Goal: Book appointment/travel/reservation

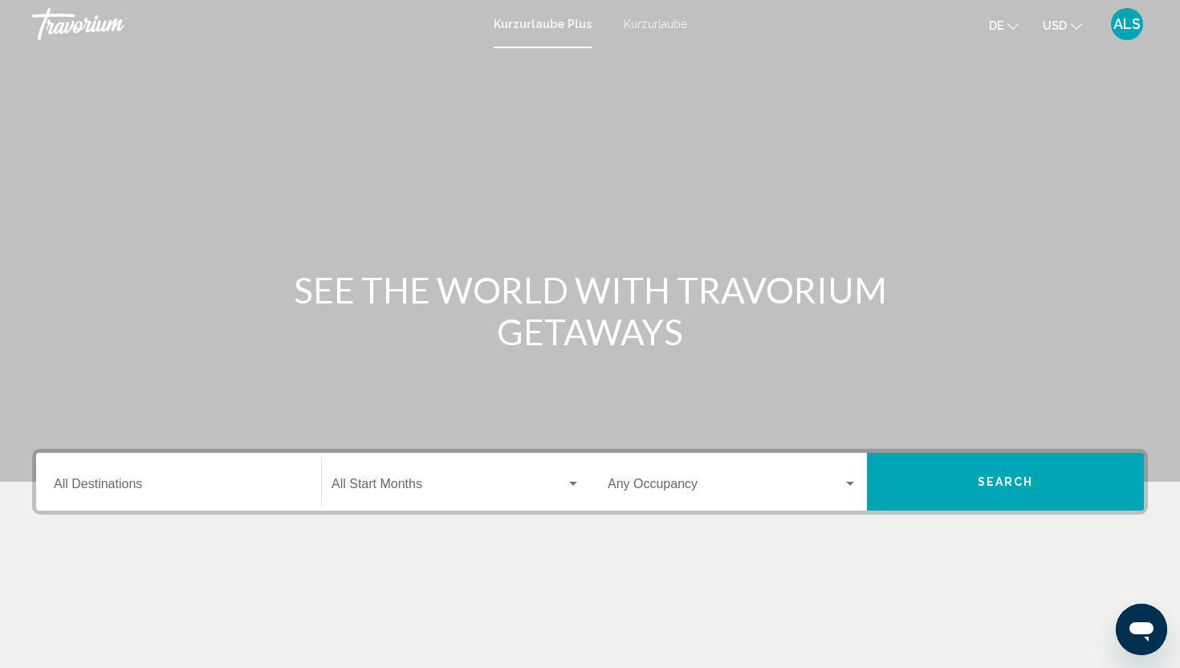
click at [1068, 35] on button "USD USD ($) MXN (Mex$) CAD (Can$) GBP (£) EUR (€) AUD (A$) NZD (NZ$) CNY (CN¥)" at bounding box center [1062, 25] width 39 height 23
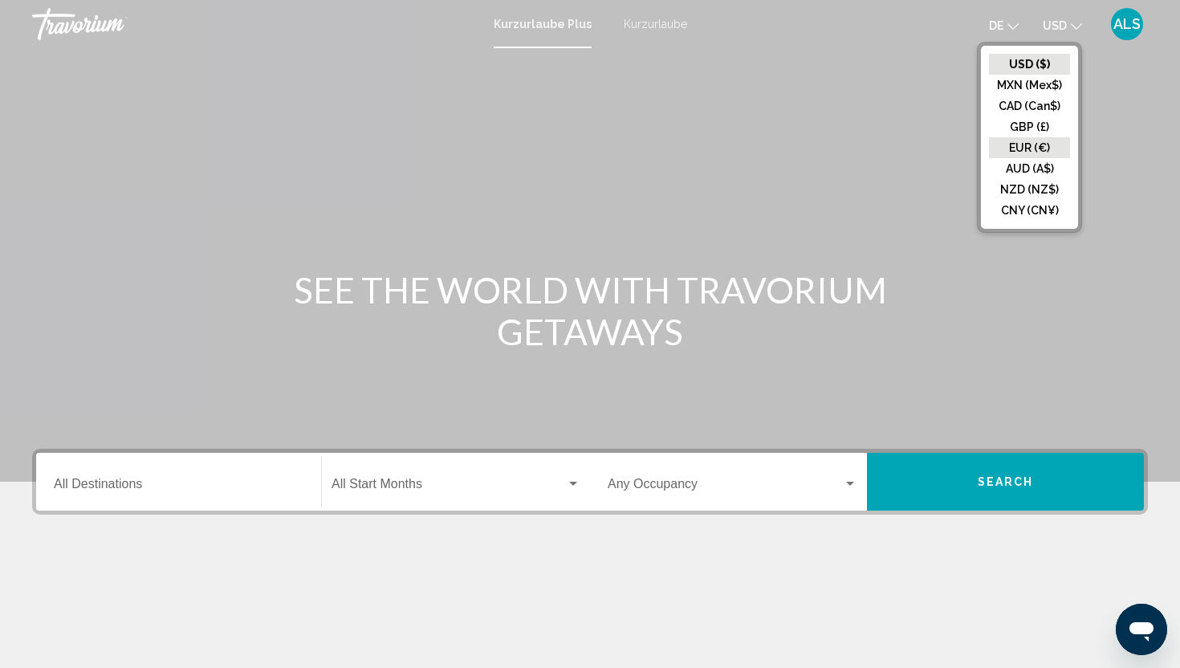
click at [1024, 144] on button "EUR (€)" at bounding box center [1029, 147] width 81 height 21
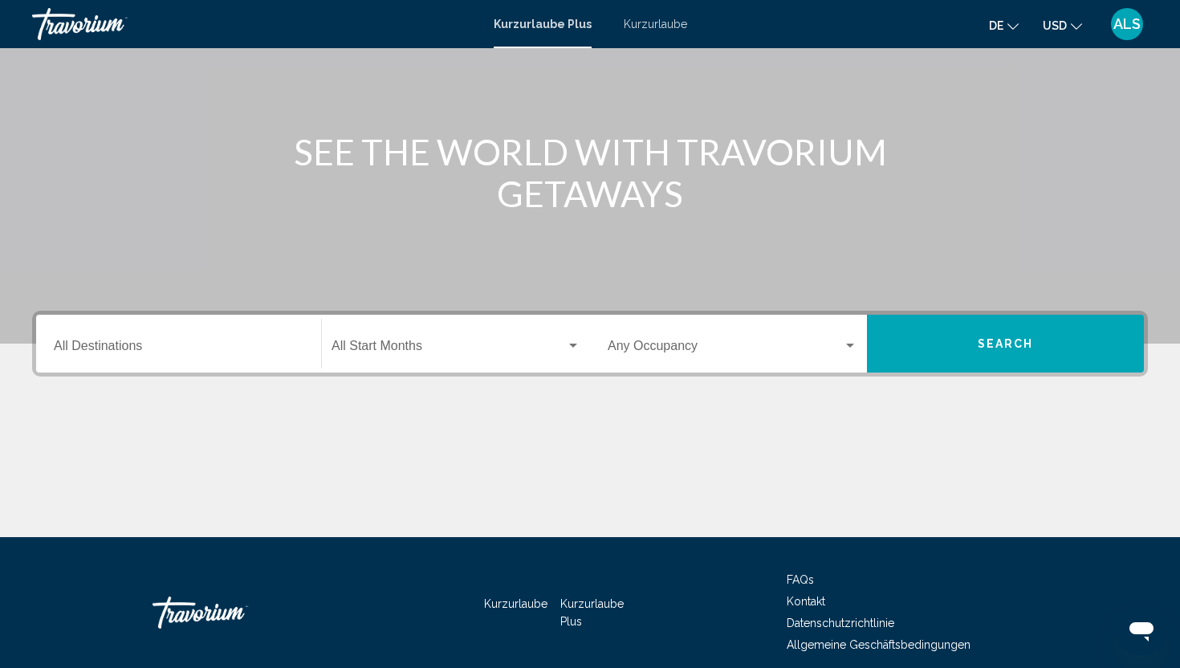
scroll to position [140, 0]
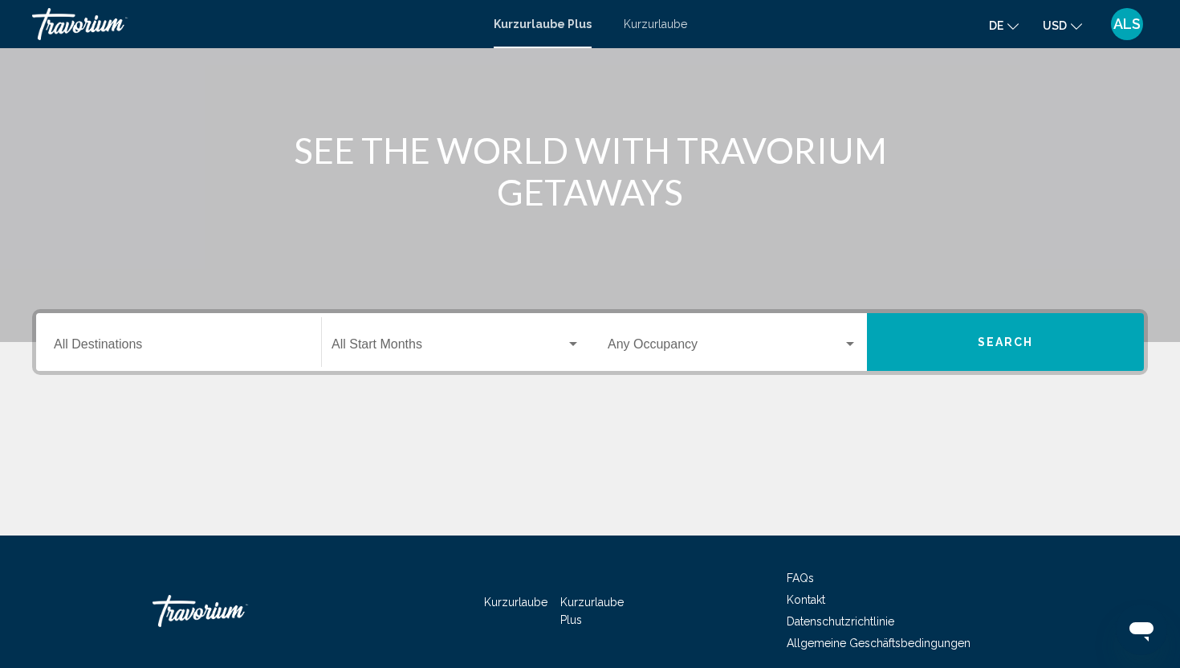
click at [270, 352] on input "Destination All Destinations" at bounding box center [179, 347] width 250 height 14
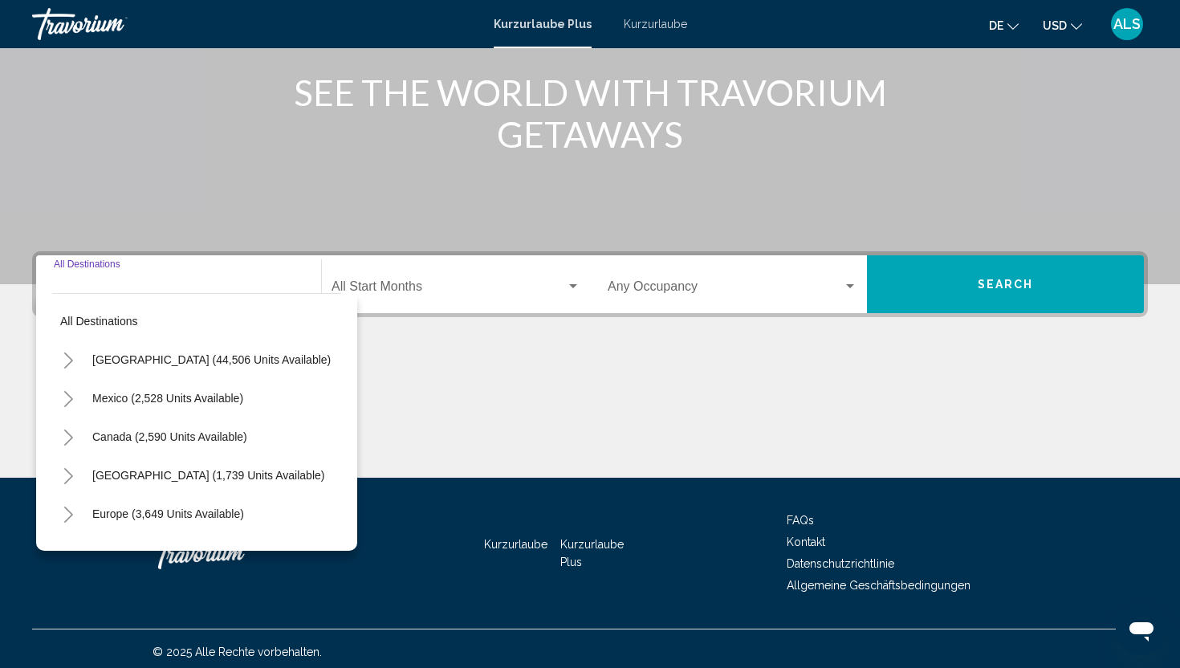
scroll to position [204, 0]
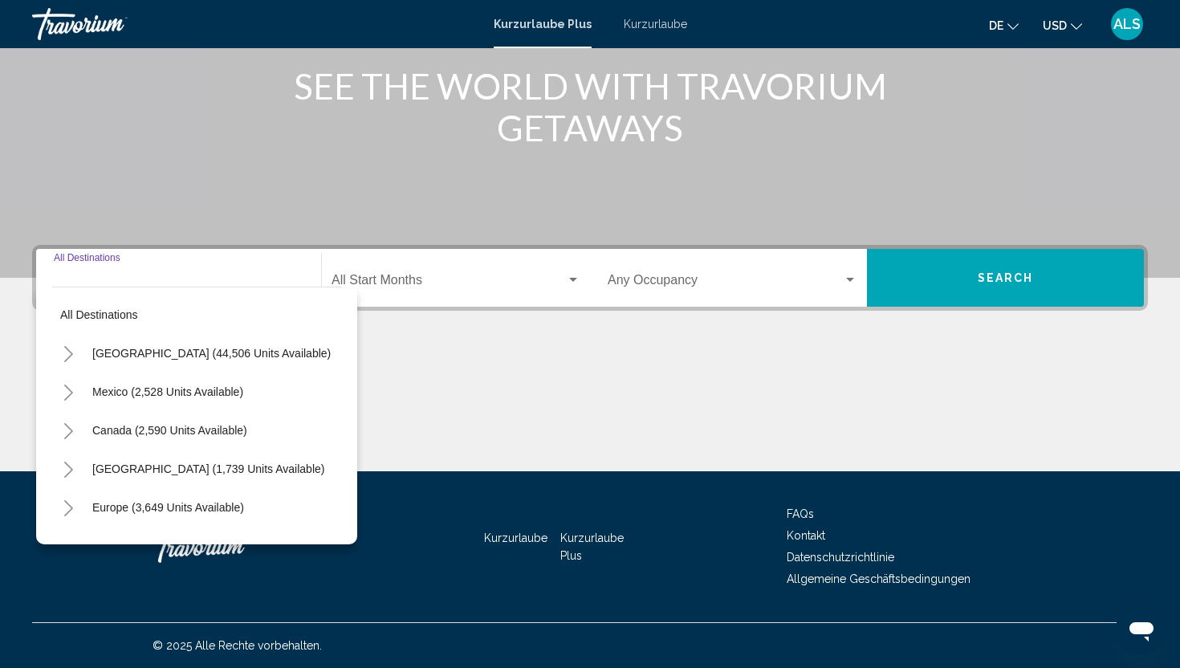
click at [264, 285] on input "Destination All Destinations" at bounding box center [179, 283] width 250 height 14
click at [197, 503] on span "Europe (3,649 units available)" at bounding box center [168, 507] width 152 height 13
type input "**********"
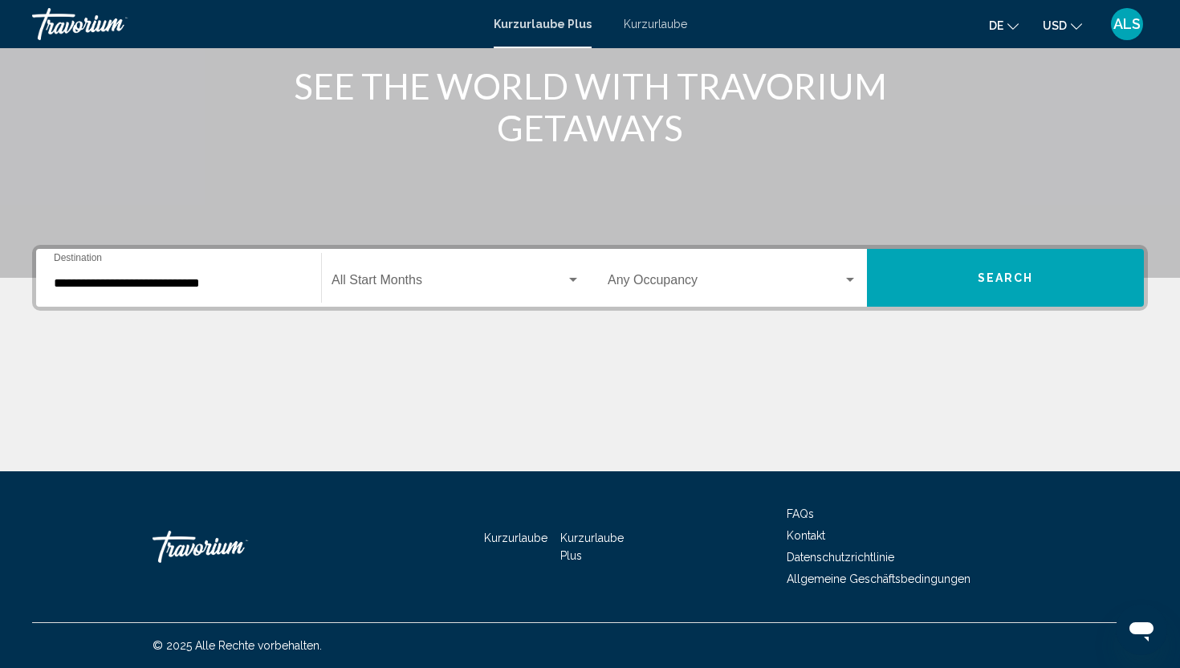
click at [283, 292] on div "**********" at bounding box center [179, 278] width 250 height 51
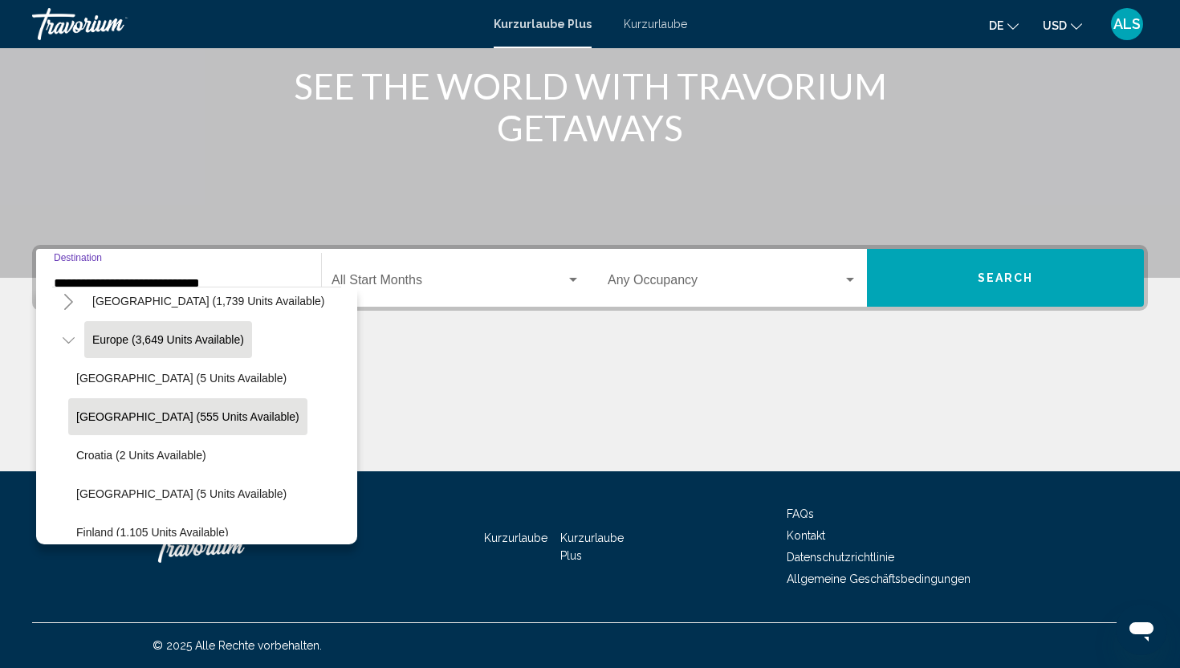
scroll to position [169, 0]
click at [471, 298] on div "Start Month All Start Months" at bounding box center [455, 278] width 249 height 51
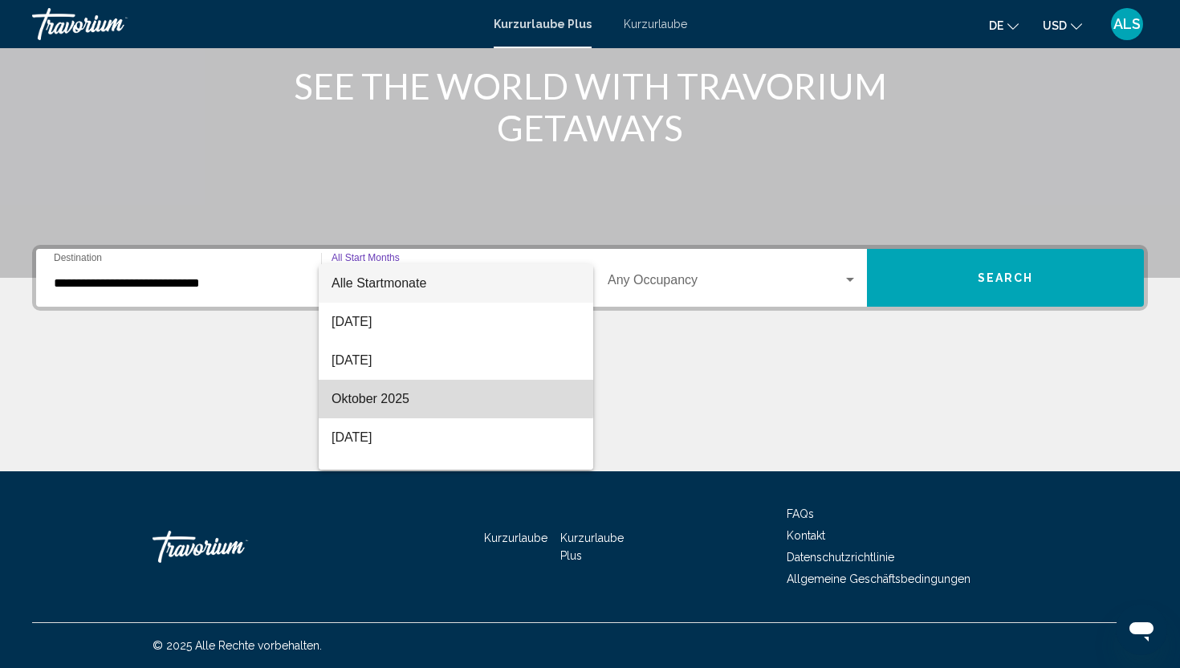
click at [401, 398] on font "Oktober 2025" at bounding box center [370, 399] width 78 height 14
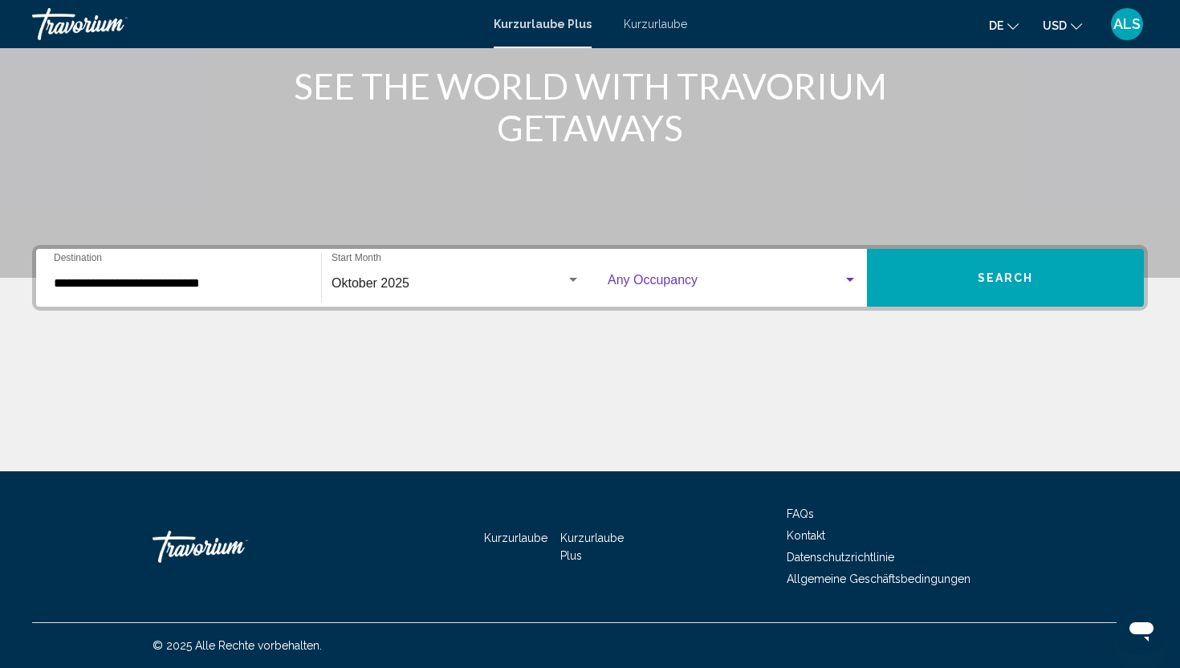
click at [696, 287] on span "Such-Widget" at bounding box center [725, 283] width 235 height 14
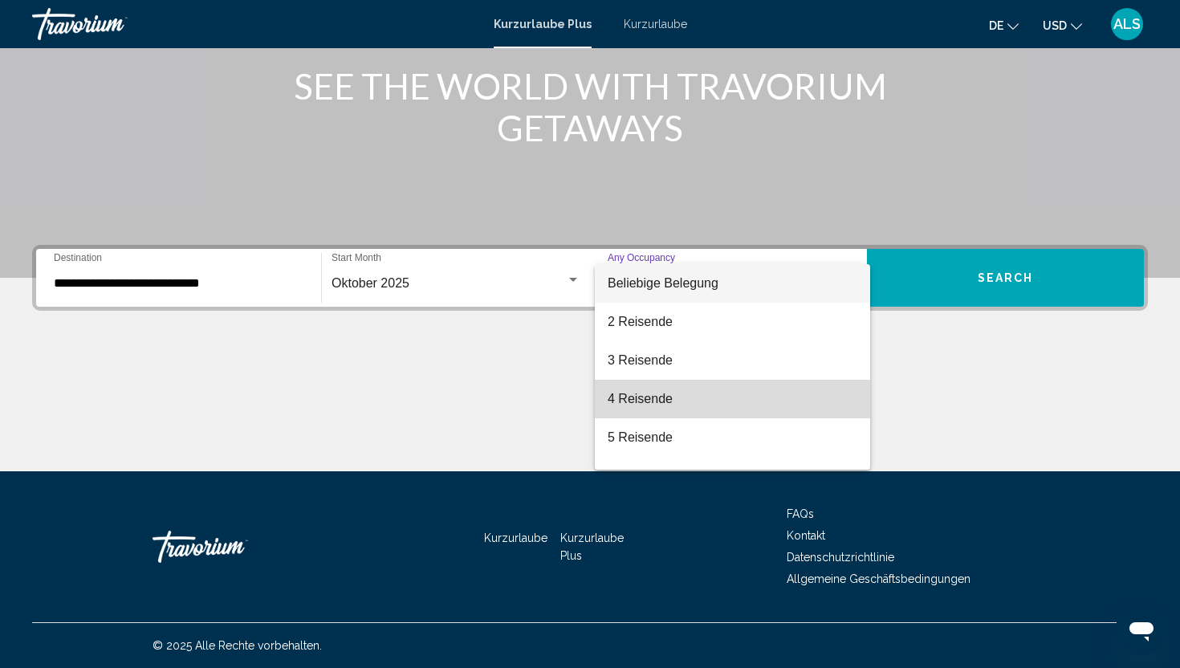
click at [644, 404] on font "4 Reisende" at bounding box center [640, 399] width 65 height 14
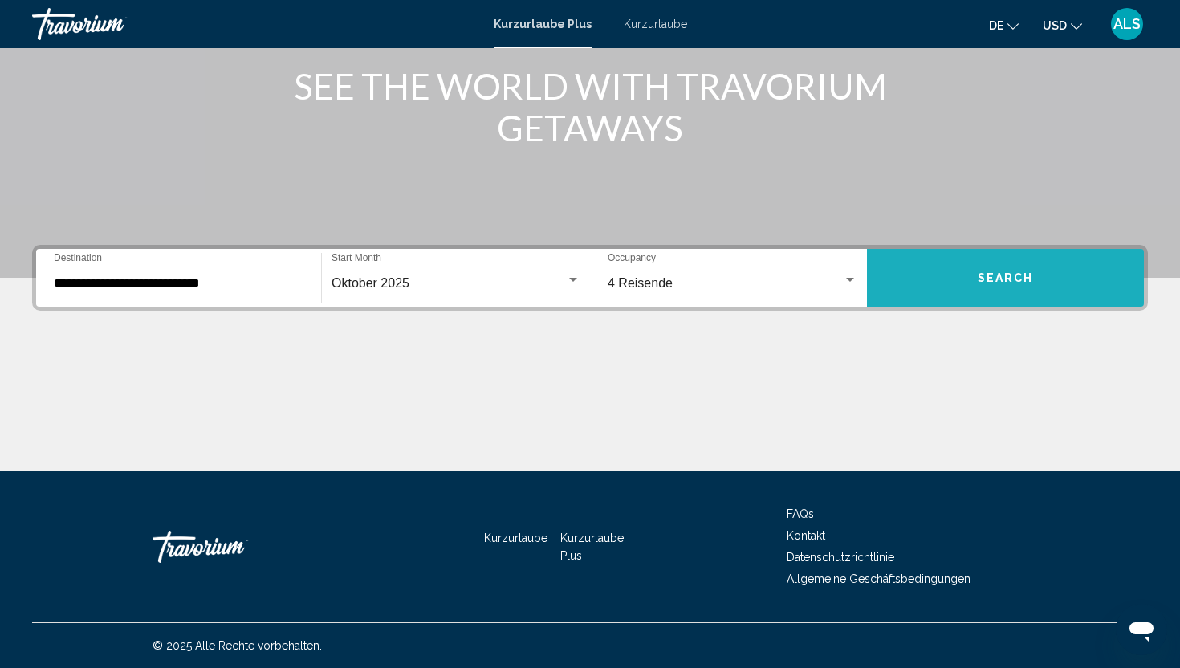
click at [953, 270] on button "Search" at bounding box center [1005, 278] width 277 height 58
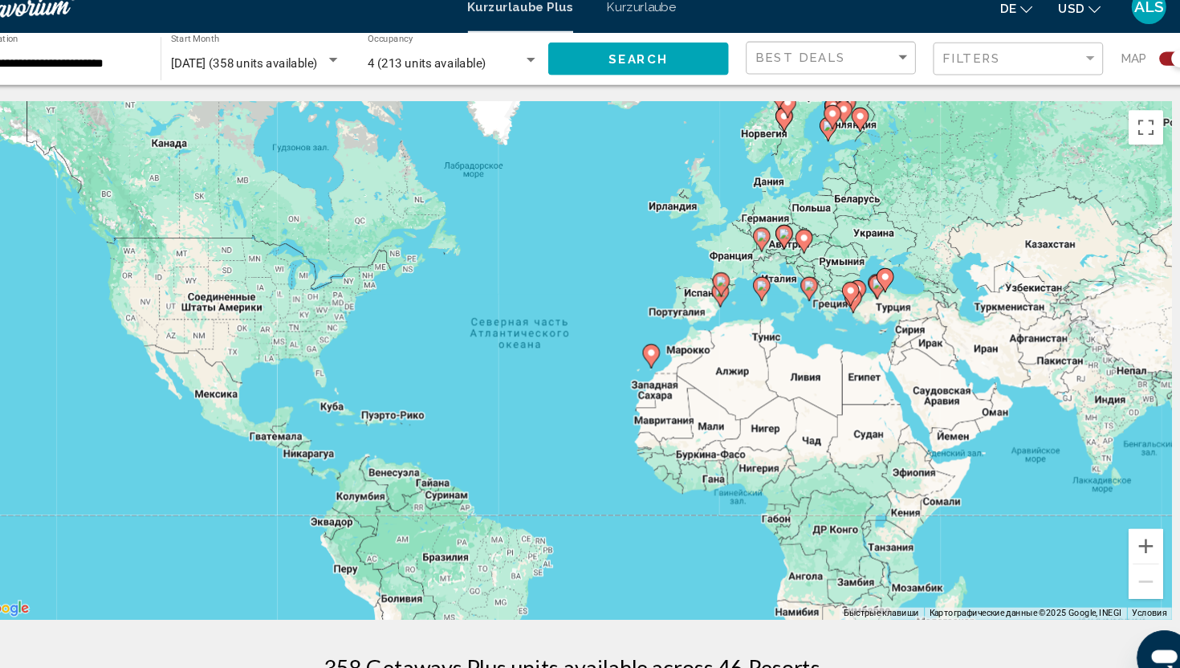
click at [779, 222] on div "Чтобы активировать перетаскивание с помощью клавиатуры, нажмите Alt + Ввод. Пос…" at bounding box center [590, 353] width 1116 height 482
click at [1075, 82] on div "Filters" at bounding box center [1007, 73] width 144 height 30
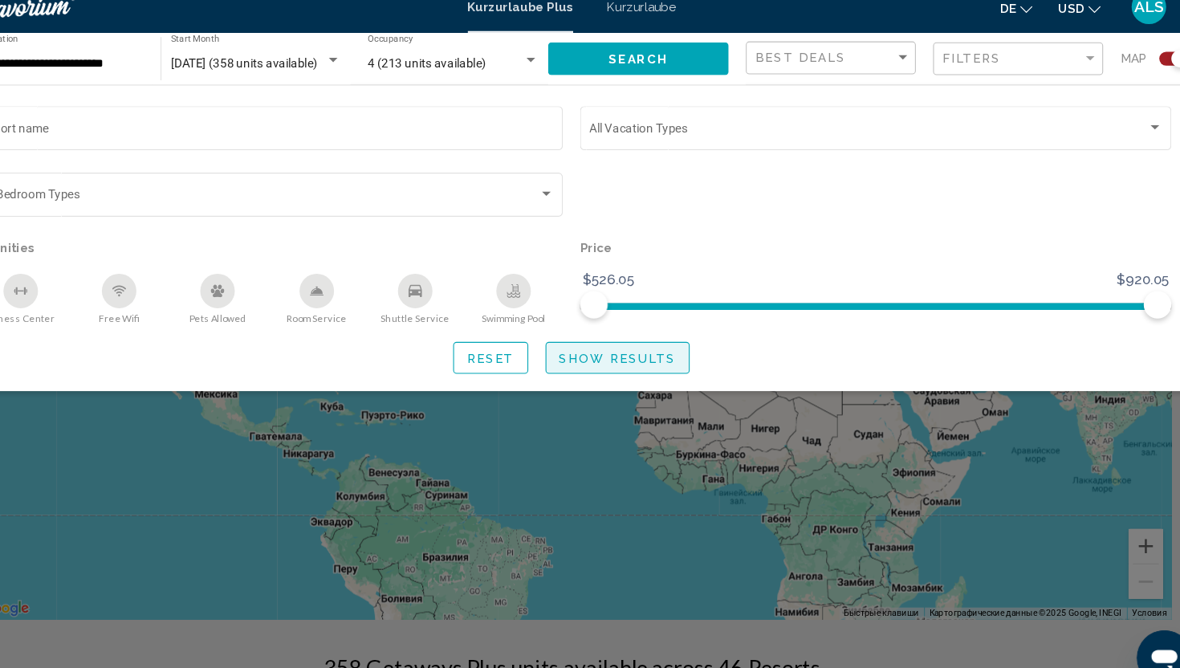
click at [642, 357] on span "Show Results" at bounding box center [633, 350] width 108 height 13
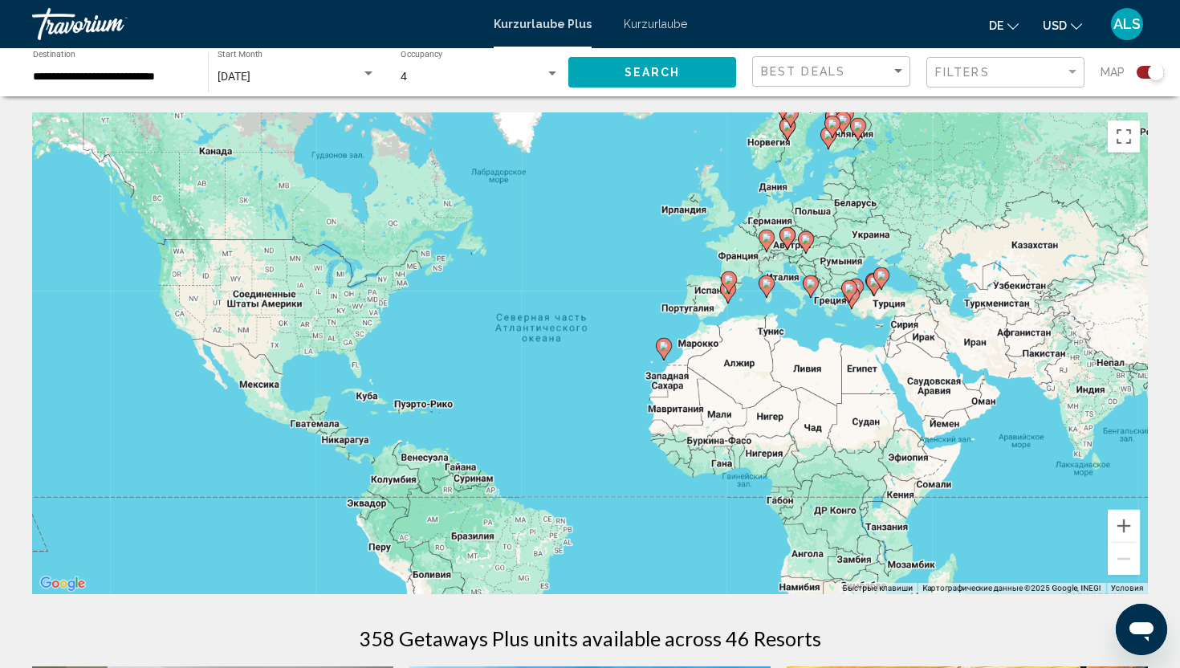
click at [1154, 80] on div "Map" at bounding box center [1131, 72] width 63 height 33
click at [1155, 77] on div "Search widget" at bounding box center [1156, 72] width 16 height 16
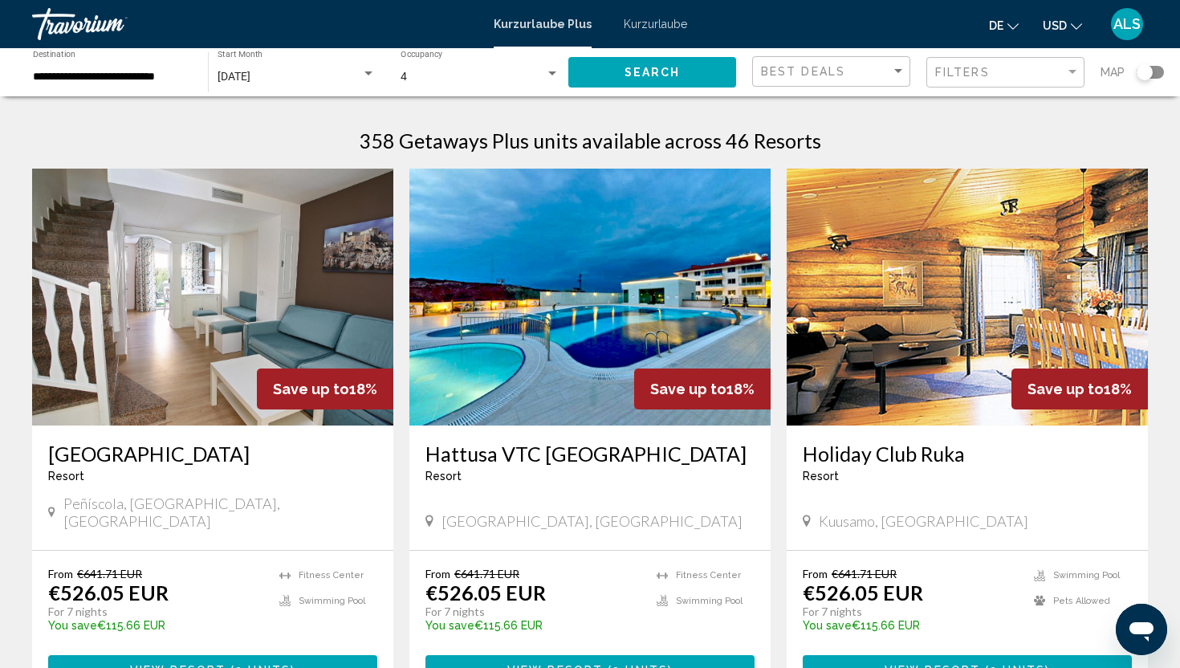
click at [1154, 72] on div "Search widget" at bounding box center [1149, 72] width 27 height 13
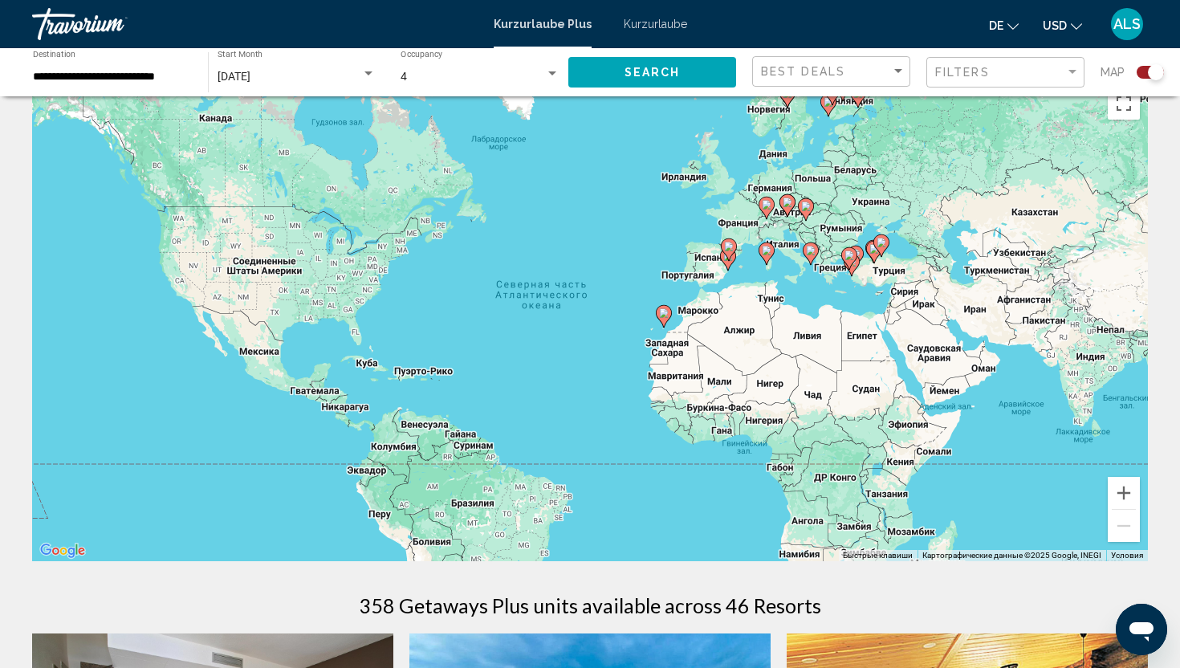
scroll to position [47, 0]
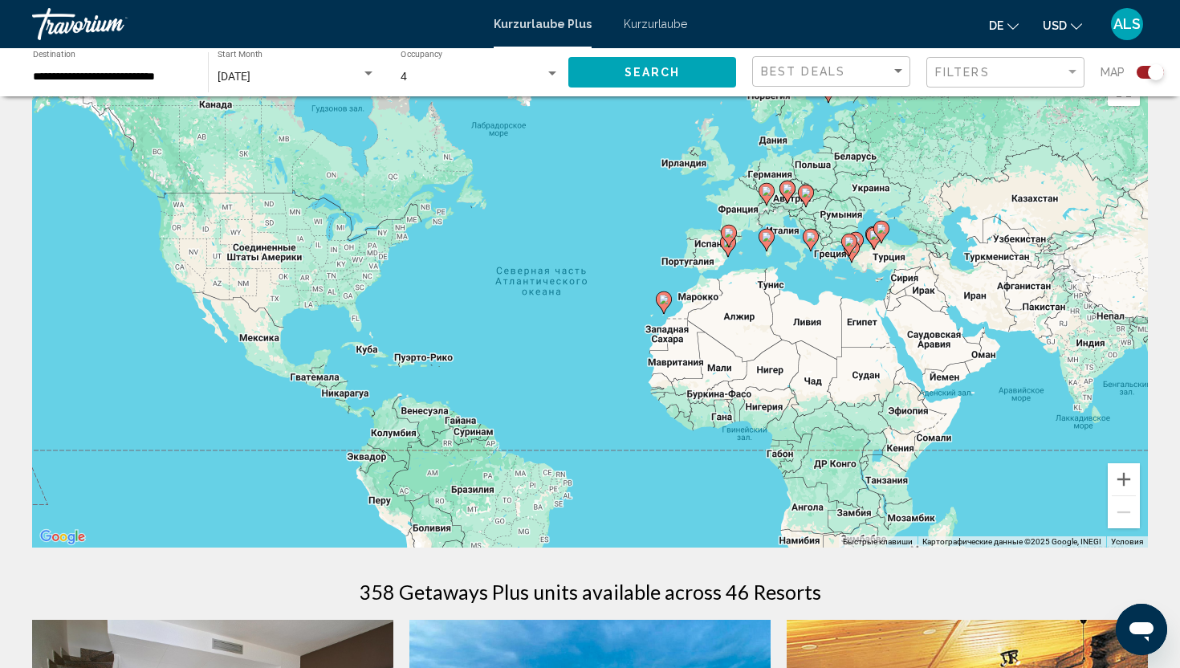
click at [772, 172] on div "Чтобы активировать перетаскивание с помощью клавиатуры, нажмите Alt + Ввод. Пос…" at bounding box center [590, 307] width 1116 height 482
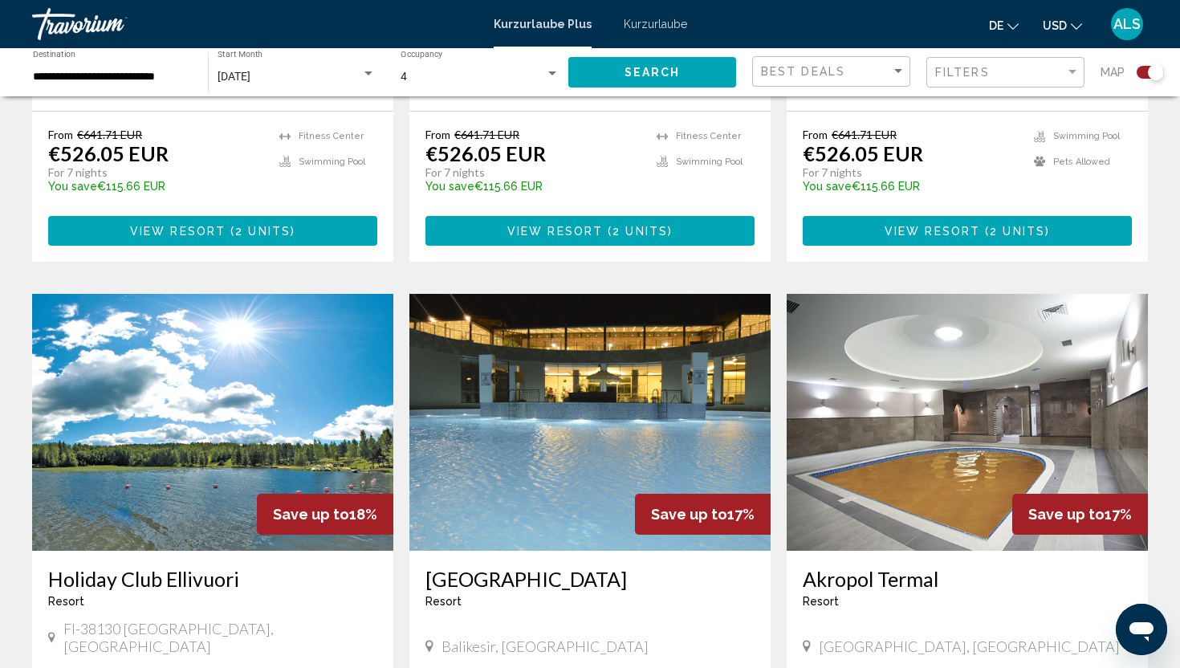
scroll to position [0, 0]
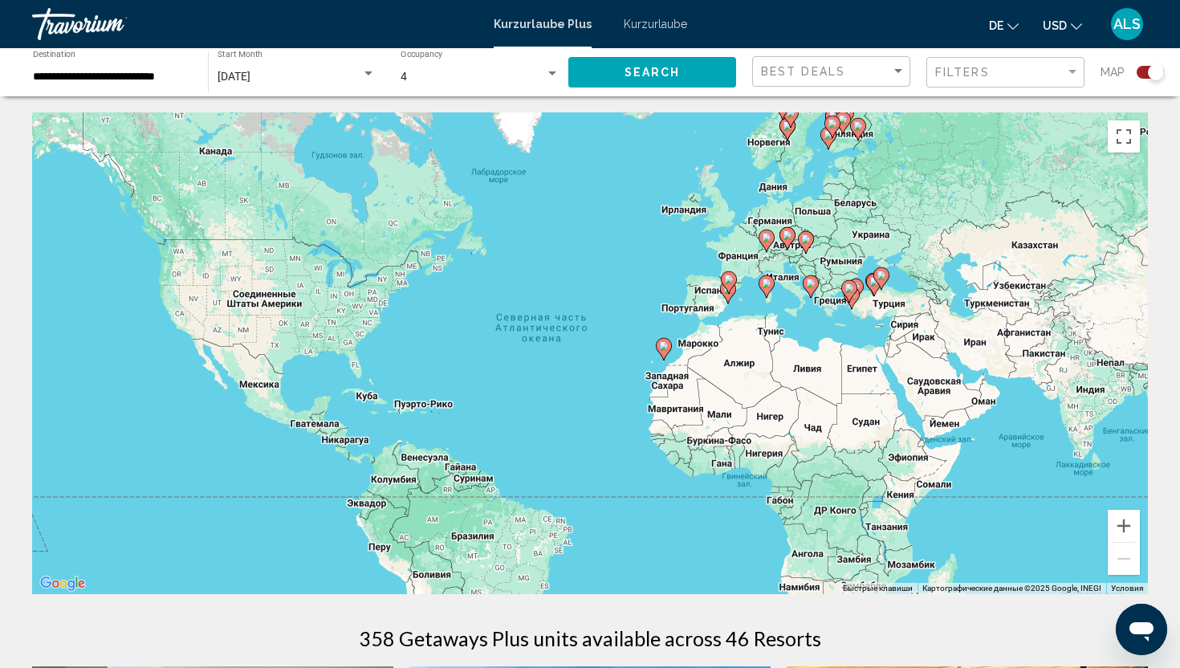
click at [79, 35] on div "Travorium" at bounding box center [112, 24] width 161 height 32
